Goal: Task Accomplishment & Management: Manage account settings

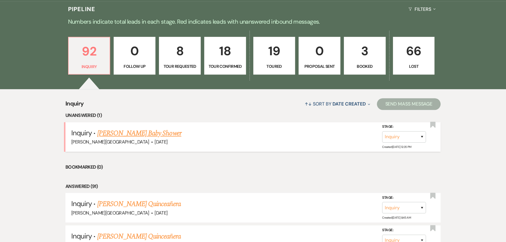
click at [136, 127] on li "Inquiry · [PERSON_NAME] Baby Shower [PERSON_NAME][GEOGRAPHIC_DATA] · [DATE] Sta…" at bounding box center [252, 137] width 375 height 30
click at [135, 130] on link "[PERSON_NAME] Baby Shower" at bounding box center [139, 133] width 84 height 11
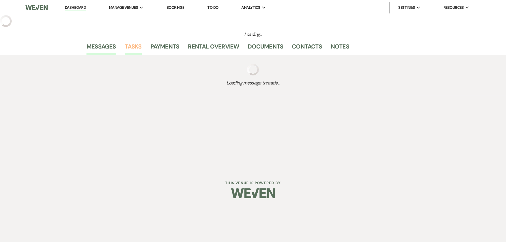
select select "5"
select select "3"
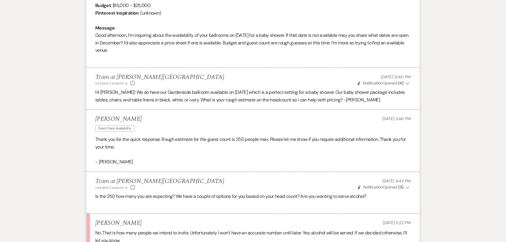
scroll to position [278, 0]
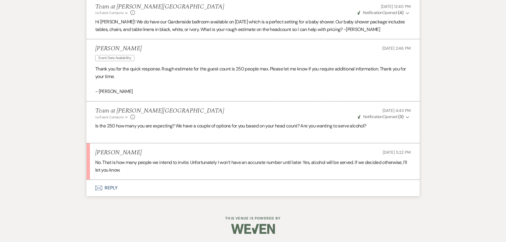
click at [115, 186] on button "Envelope Reply" at bounding box center [252, 188] width 333 height 16
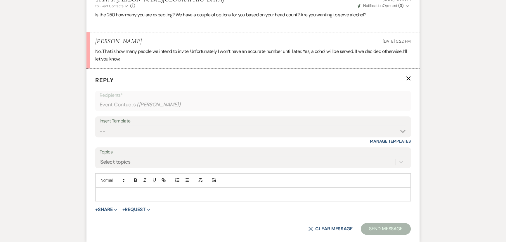
scroll to position [469, 0]
click at [116, 192] on p at bounding box center [253, 194] width 306 height 6
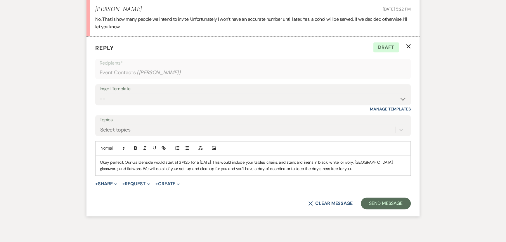
scroll to position [527, 0]
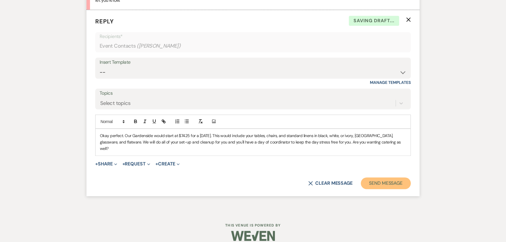
click at [372, 179] on button "Send Message" at bounding box center [386, 183] width 50 height 12
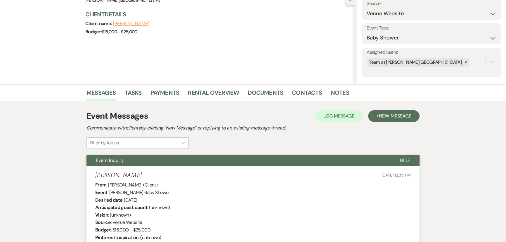
scroll to position [0, 0]
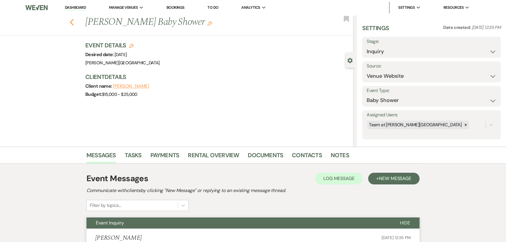
click at [74, 24] on icon "Previous" at bounding box center [72, 22] width 4 height 7
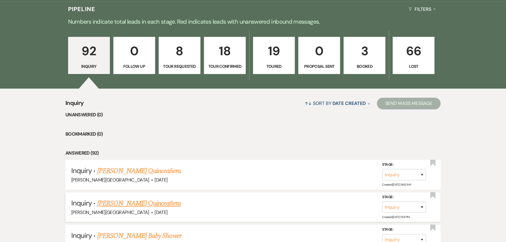
scroll to position [451, 0]
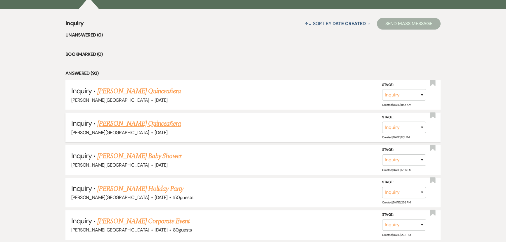
click at [151, 124] on link "[PERSON_NAME] Quinceañera" at bounding box center [139, 123] width 84 height 11
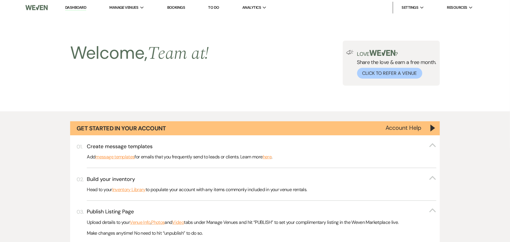
select select "5"
select select "15"
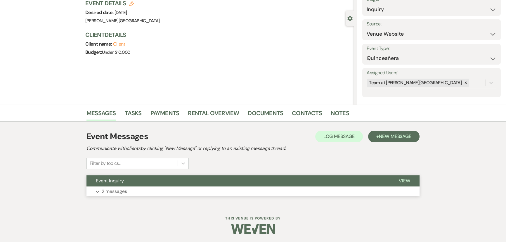
click at [114, 190] on p "2 messages" at bounding box center [114, 192] width 25 height 8
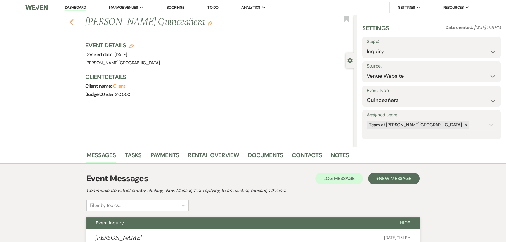
click at [74, 22] on icon "Previous" at bounding box center [72, 22] width 4 height 7
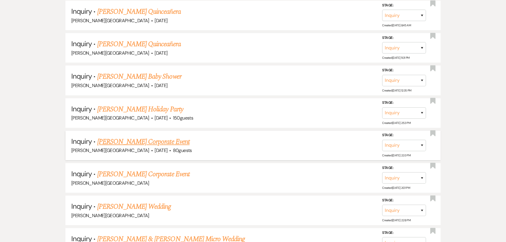
scroll to position [531, 0]
click at [140, 109] on link "[PERSON_NAME] Holiday Party" at bounding box center [140, 109] width 86 height 11
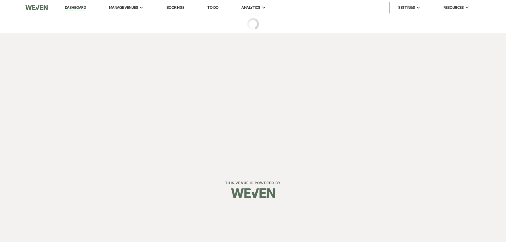
select select "5"
select select "13"
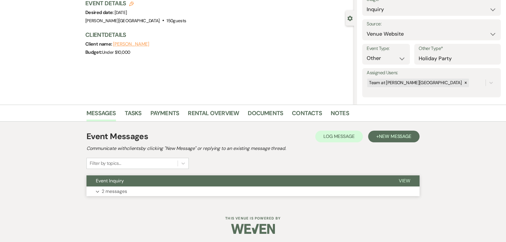
click at [115, 189] on p "2 messages" at bounding box center [114, 192] width 25 height 8
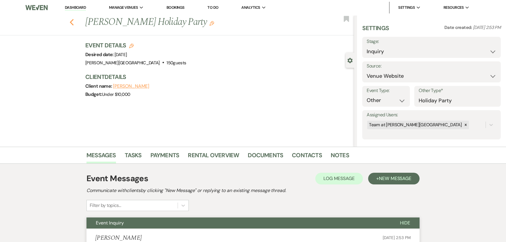
click at [74, 24] on use "button" at bounding box center [72, 22] width 4 height 6
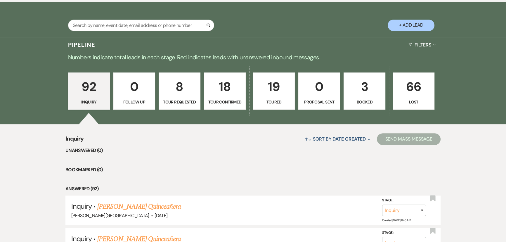
scroll to position [266, 0]
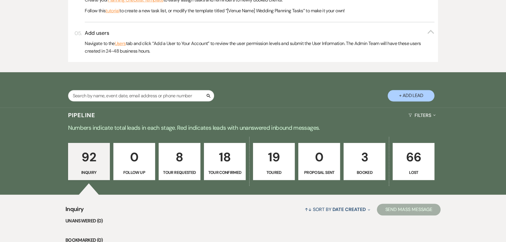
click at [178, 155] on p "8" at bounding box center [179, 157] width 34 height 20
select select "2"
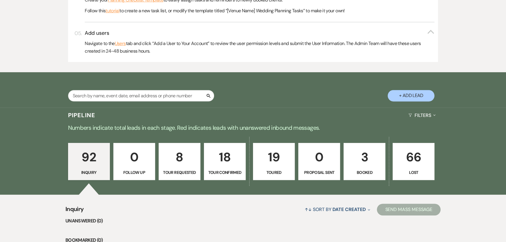
select select "2"
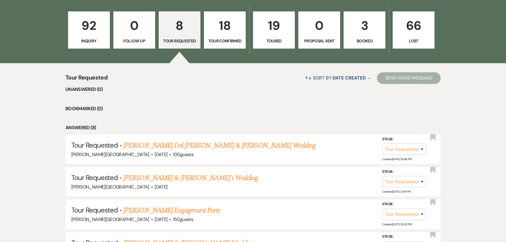
scroll to position [398, 0]
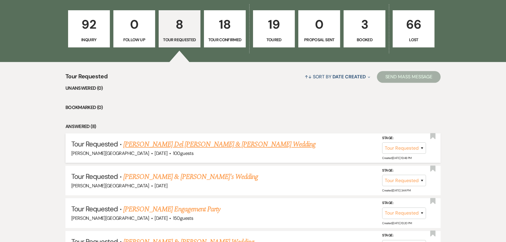
click at [175, 147] on link "[PERSON_NAME] Del [PERSON_NAME] & [PERSON_NAME] Wedding" at bounding box center [219, 144] width 192 height 11
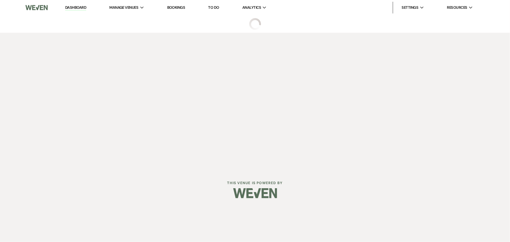
select select "2"
select select "5"
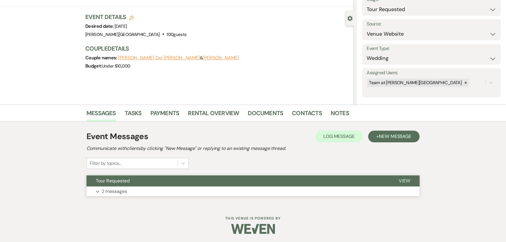
click at [116, 189] on p "2 messages" at bounding box center [114, 192] width 25 height 8
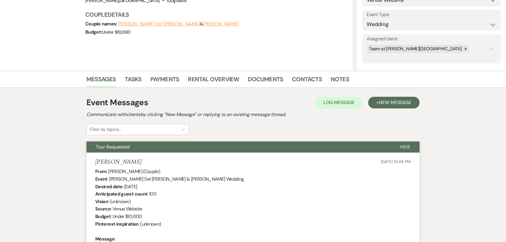
scroll to position [8, 0]
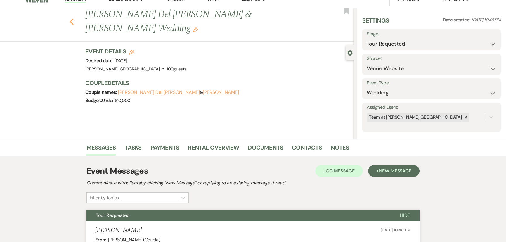
click at [73, 18] on use "button" at bounding box center [72, 21] width 4 height 6
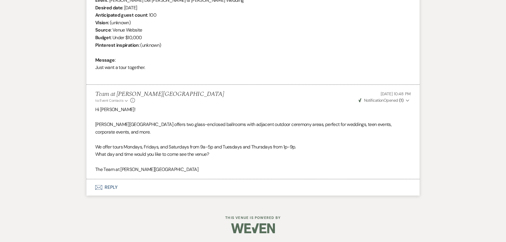
select select "2"
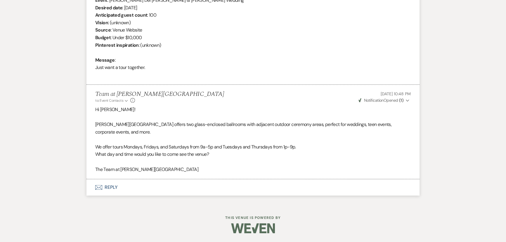
select select "2"
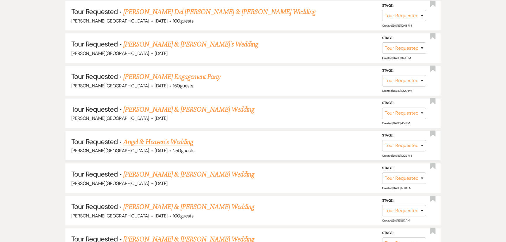
scroll to position [531, 0]
click at [145, 76] on link "[PERSON_NAME] Engagement Party" at bounding box center [171, 76] width 97 height 11
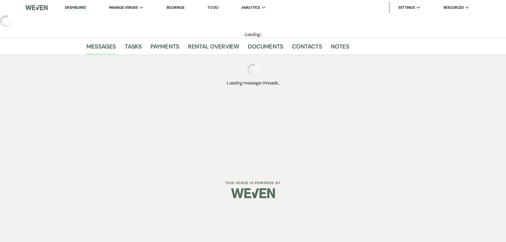
select select "2"
select select "5"
select select "10"
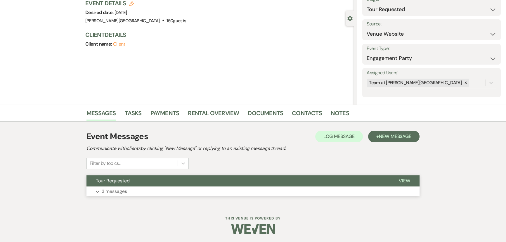
click at [109, 191] on p "3 messages" at bounding box center [114, 192] width 25 height 8
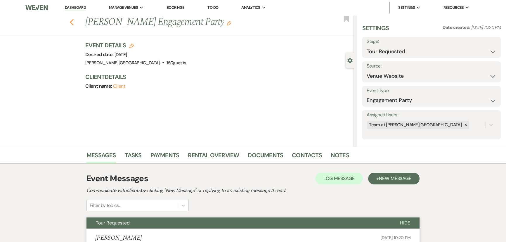
click at [73, 23] on use "button" at bounding box center [72, 22] width 4 height 6
select select "2"
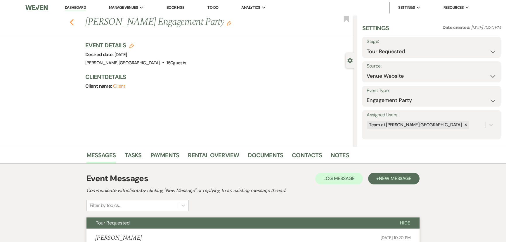
select select "2"
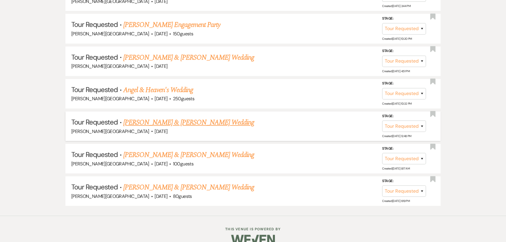
scroll to position [591, 0]
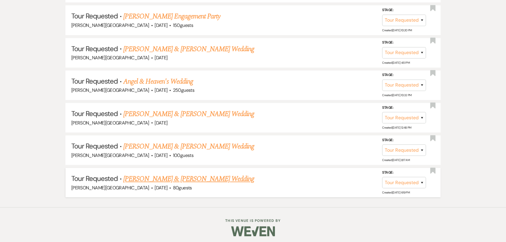
click at [160, 177] on link "[PERSON_NAME] & [PERSON_NAME] Wedding" at bounding box center [188, 179] width 131 height 11
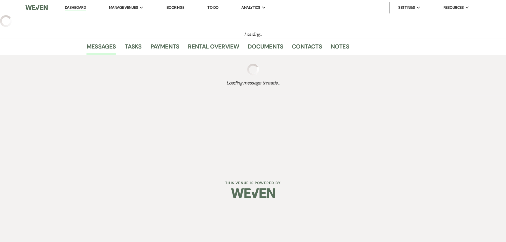
select select "2"
select select "5"
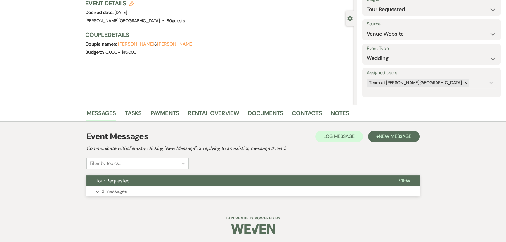
click at [118, 185] on button "Tour Requested" at bounding box center [237, 180] width 303 height 11
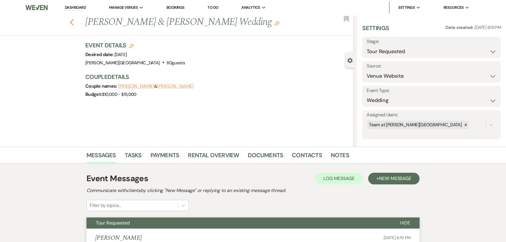
click at [74, 20] on use "button" at bounding box center [72, 22] width 4 height 6
select select "2"
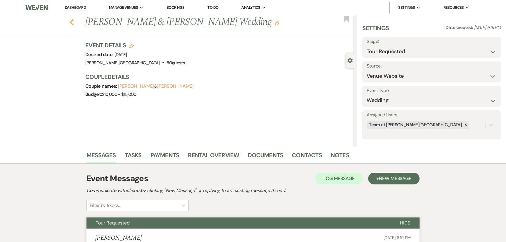
select select "2"
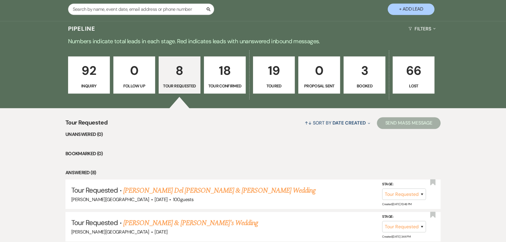
click at [262, 83] on p "Toured" at bounding box center [274, 86] width 34 height 6
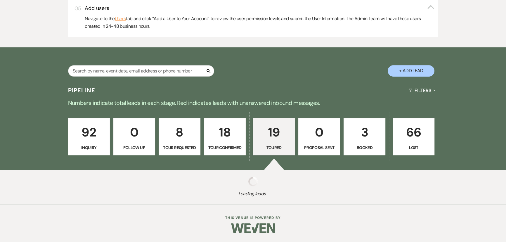
select select "5"
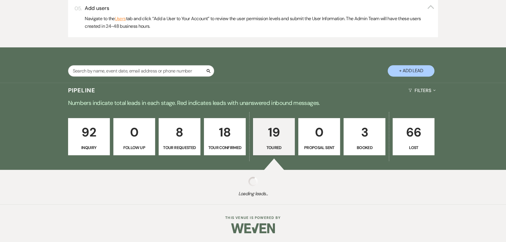
select select "5"
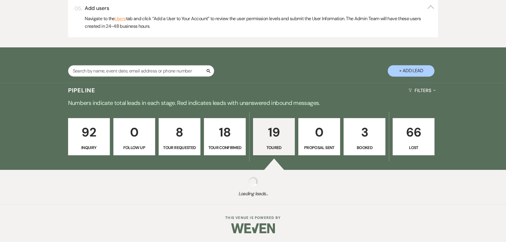
select select "5"
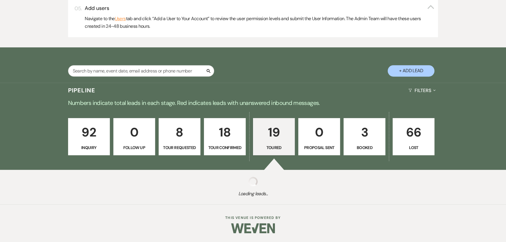
select select "5"
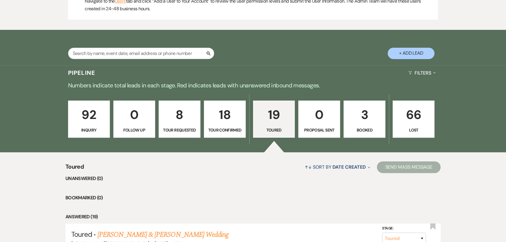
scroll to position [228, 0]
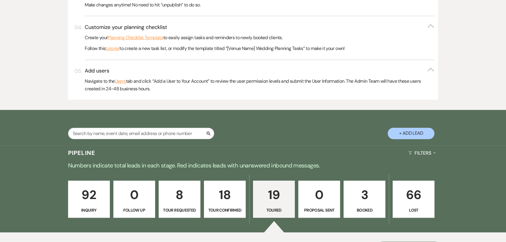
click at [213, 190] on p "18" at bounding box center [225, 195] width 34 height 20
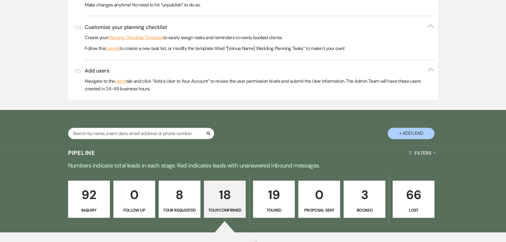
select select "4"
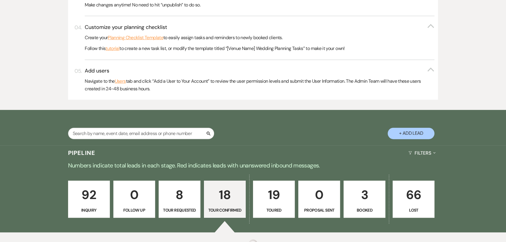
select select "4"
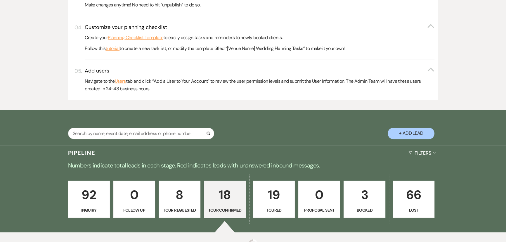
select select "4"
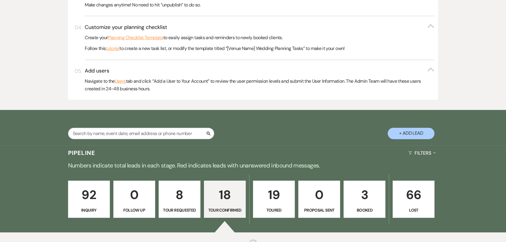
select select "4"
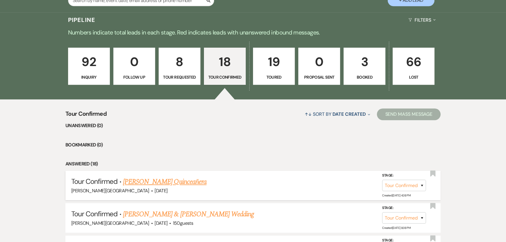
scroll to position [440, 0]
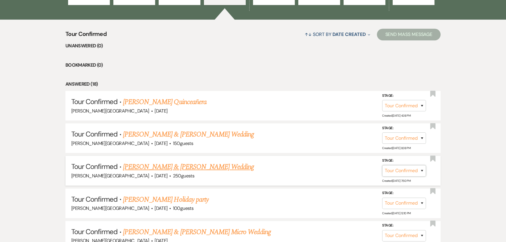
click at [399, 169] on select "Inquiry Follow Up Tour Requested Tour Confirmed Toured Proposal Sent Booked Lost" at bounding box center [404, 170] width 44 height 11
select select "5"
click at [382, 165] on select "Inquiry Follow Up Tour Requested Tour Confirmed Toured Proposal Sent Booked Lost" at bounding box center [404, 170] width 44 height 11
click at [415, 167] on button "Save" at bounding box center [414, 170] width 29 height 12
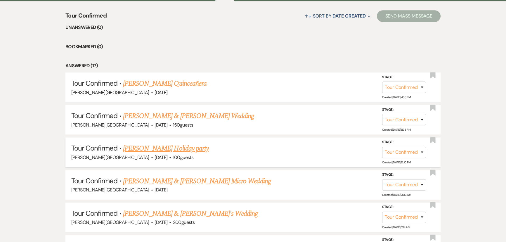
scroll to position [467, 0]
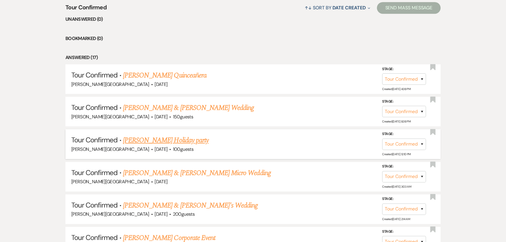
click at [177, 143] on link "[PERSON_NAME] Holiday party" at bounding box center [166, 140] width 86 height 11
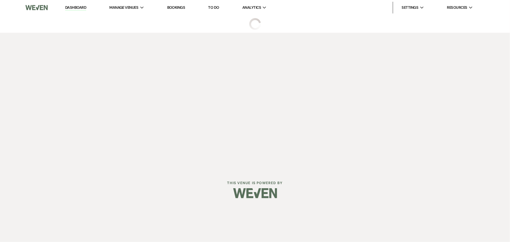
select select "4"
select select "5"
select select "13"
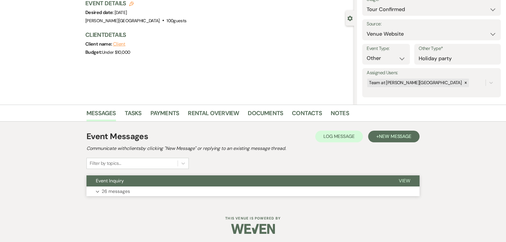
click at [152, 185] on button "Event Inquiry" at bounding box center [237, 180] width 303 height 11
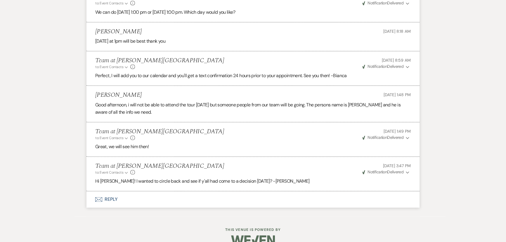
scroll to position [1089, 0]
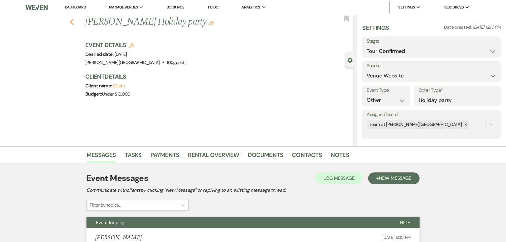
click at [74, 20] on icon "Previous" at bounding box center [72, 21] width 4 height 7
select select "4"
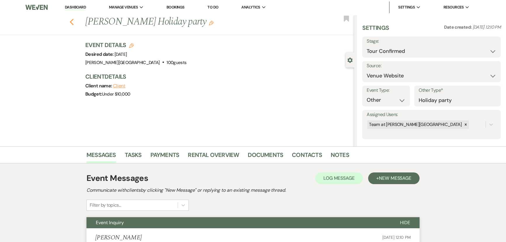
select select "4"
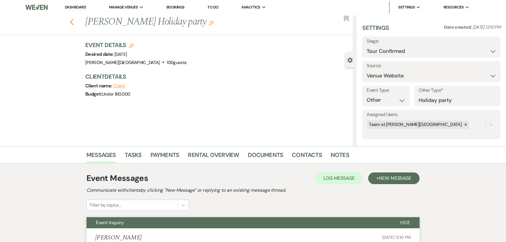
select select "4"
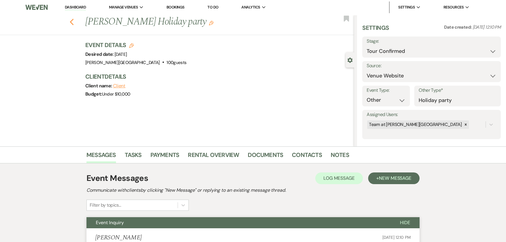
select select "4"
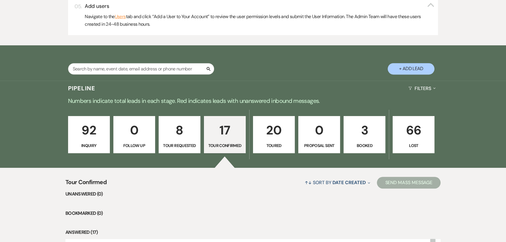
scroll to position [345, 0]
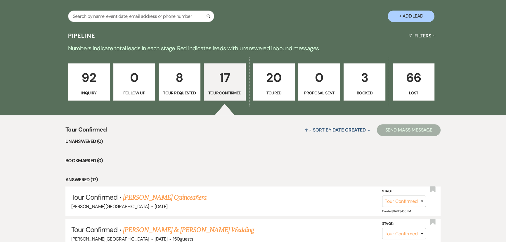
click at [93, 93] on p "Inquiry" at bounding box center [89, 93] width 34 height 6
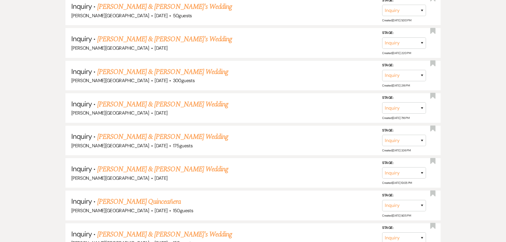
scroll to position [2841, 0]
click at [188, 164] on link "[PERSON_NAME] & [PERSON_NAME] Wedding" at bounding box center [162, 169] width 131 height 11
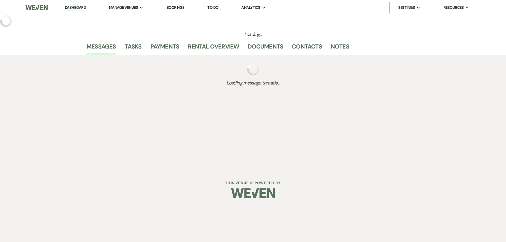
select select "5"
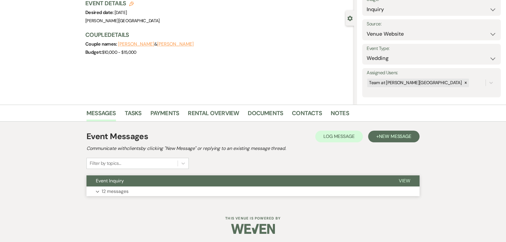
click at [117, 189] on p "12 messages" at bounding box center [115, 192] width 27 height 8
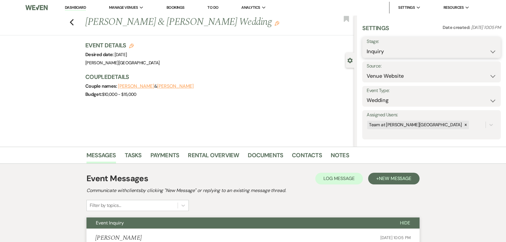
click at [410, 49] on select "Inquiry Follow Up Tour Requested Tour Confirmed Toured Proposal Sent Booked Lost" at bounding box center [432, 51] width 130 height 11
select select "8"
click at [367, 46] on select "Inquiry Follow Up Tour Requested Tour Confirmed Toured Proposal Sent Booked Lost" at bounding box center [432, 51] width 130 height 11
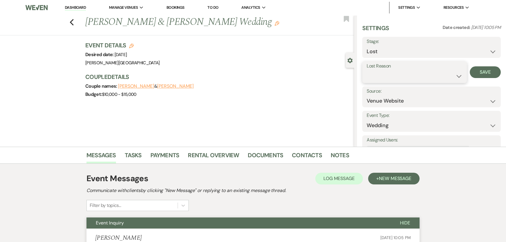
click at [402, 74] on select "Booked Elsewhere Budget Date Unavailable No Response Not a Good Match Capacity …" at bounding box center [415, 75] width 96 height 11
select select "1"
click at [367, 70] on select "Booked Elsewhere Budget Date Unavailable No Response Not a Good Match Capacity …" at bounding box center [415, 75] width 96 height 11
click at [479, 78] on button "Save" at bounding box center [488, 72] width 23 height 12
click at [73, 23] on use "button" at bounding box center [72, 22] width 4 height 6
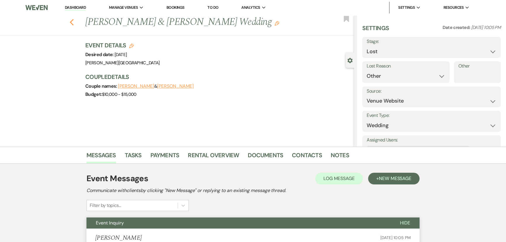
select select "8"
select select "1"
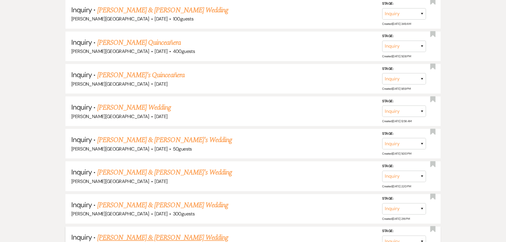
scroll to position [2682, 0]
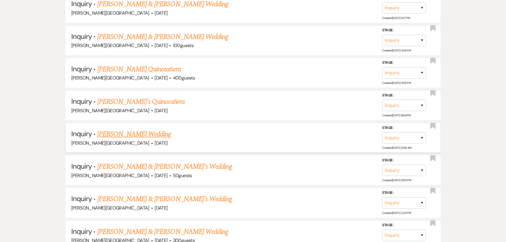
click at [146, 129] on link "[PERSON_NAME] Wedding" at bounding box center [134, 134] width 74 height 11
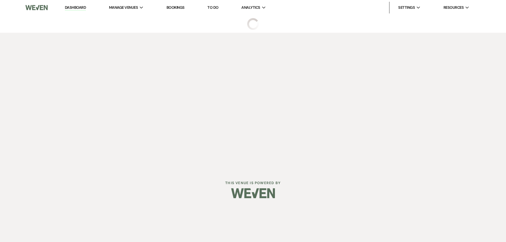
select select "5"
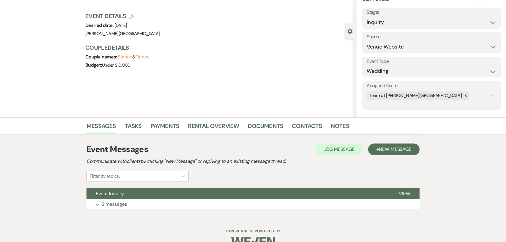
scroll to position [42, 0]
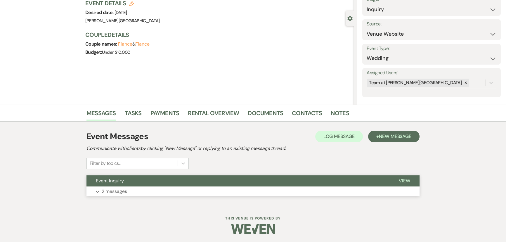
click at [120, 192] on p "2 messages" at bounding box center [114, 192] width 25 height 8
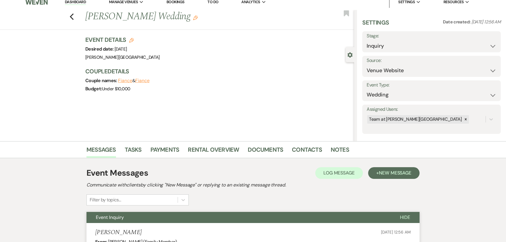
scroll to position [0, 0]
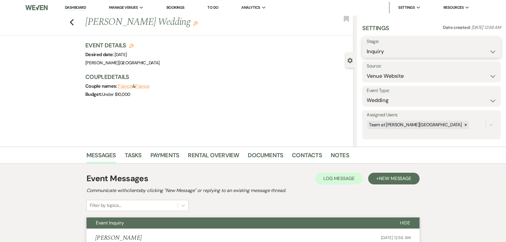
click at [419, 53] on select "Inquiry Follow Up Tour Requested Tour Confirmed Toured Proposal Sent Booked Lost" at bounding box center [432, 51] width 130 height 11
select select "8"
click at [367, 46] on select "Inquiry Follow Up Tour Requested Tour Confirmed Toured Proposal Sent Booked Lost" at bounding box center [432, 51] width 130 height 11
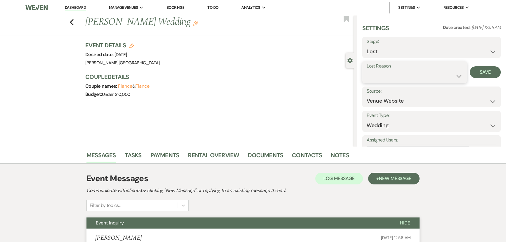
click at [388, 77] on select "Booked Elsewhere Budget Date Unavailable No Response Not a Good Match Capacity …" at bounding box center [415, 75] width 96 height 11
select select "5"
click at [367, 70] on select "Booked Elsewhere Budget Date Unavailable No Response Not a Good Match Capacity …" at bounding box center [415, 75] width 96 height 11
click at [488, 74] on button "Save" at bounding box center [485, 72] width 31 height 12
click at [71, 24] on div "Previous [PERSON_NAME] Wedding Edit Bookmark" at bounding box center [175, 25] width 357 height 20
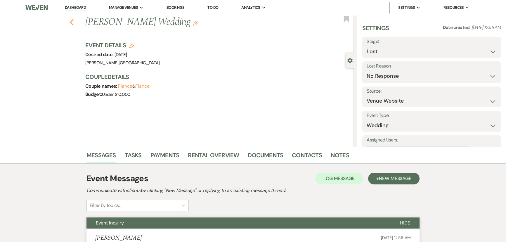
click at [72, 23] on icon "Previous" at bounding box center [72, 22] width 4 height 7
select select "8"
select select "5"
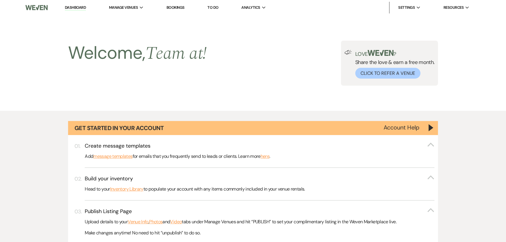
scroll to position [2682, 0]
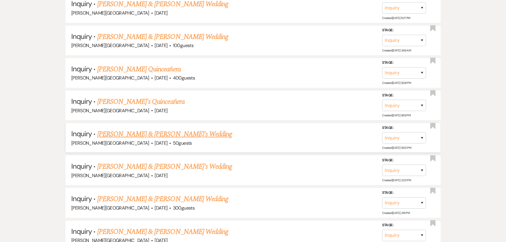
click at [122, 129] on link "[PERSON_NAME] & [PERSON_NAME]'s Wedding" at bounding box center [164, 134] width 135 height 11
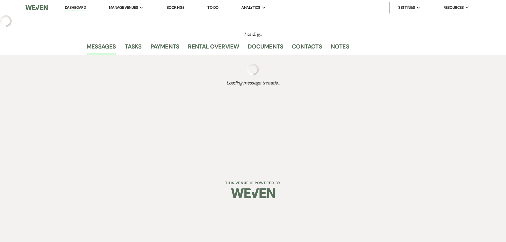
select select "5"
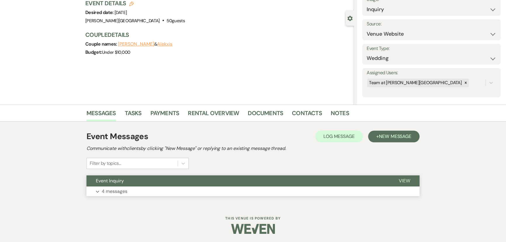
click at [120, 190] on p "4 messages" at bounding box center [115, 192] width 26 height 8
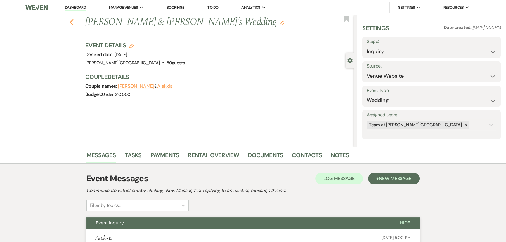
click at [73, 23] on use "button" at bounding box center [72, 22] width 4 height 6
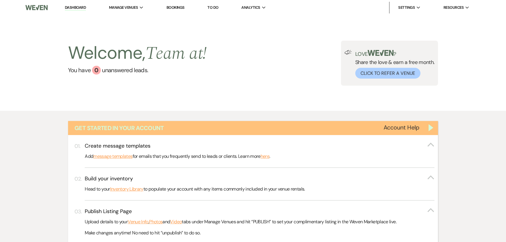
click at [435, 131] on div "Get Started in Your Account" at bounding box center [253, 128] width 370 height 14
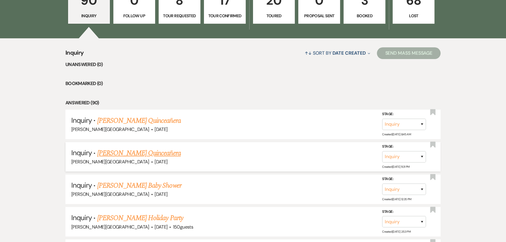
scroll to position [239, 0]
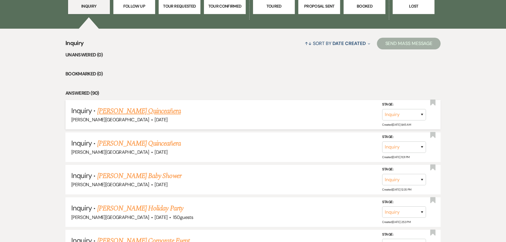
click at [136, 109] on link "[PERSON_NAME] Quinceañera" at bounding box center [139, 111] width 84 height 11
select select "5"
select select "15"
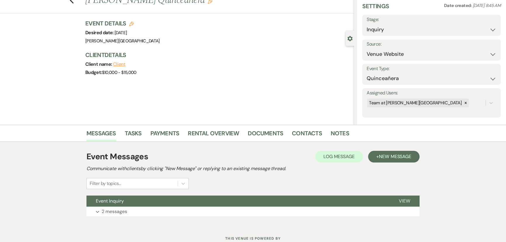
scroll to position [42, 0]
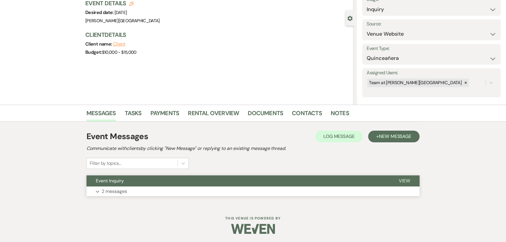
click at [117, 191] on p "2 messages" at bounding box center [114, 192] width 25 height 8
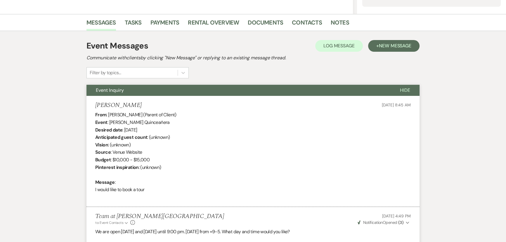
scroll to position [209, 0]
